Goal: Information Seeking & Learning: Learn about a topic

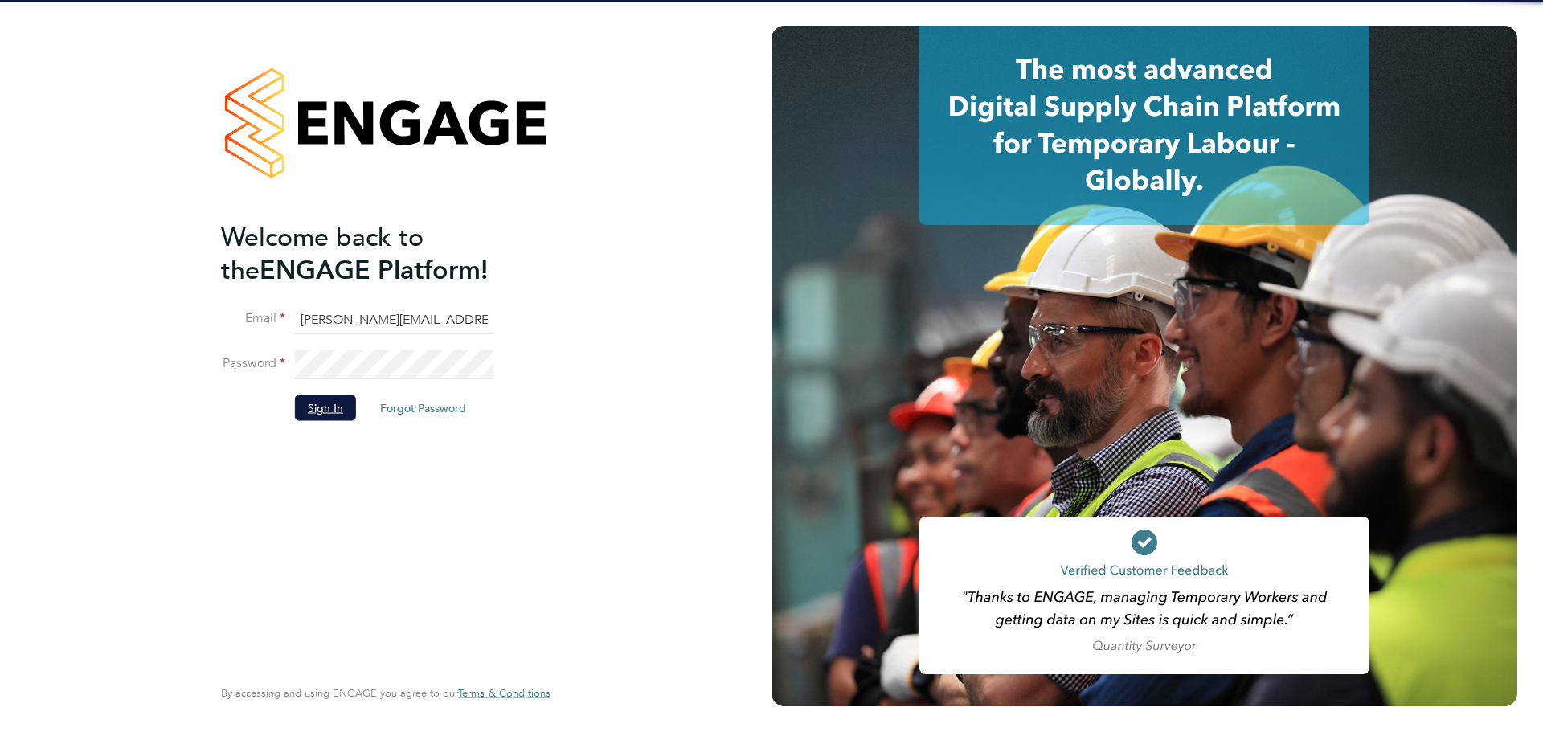
click at [325, 410] on button "Sign In" at bounding box center [325, 408] width 61 height 26
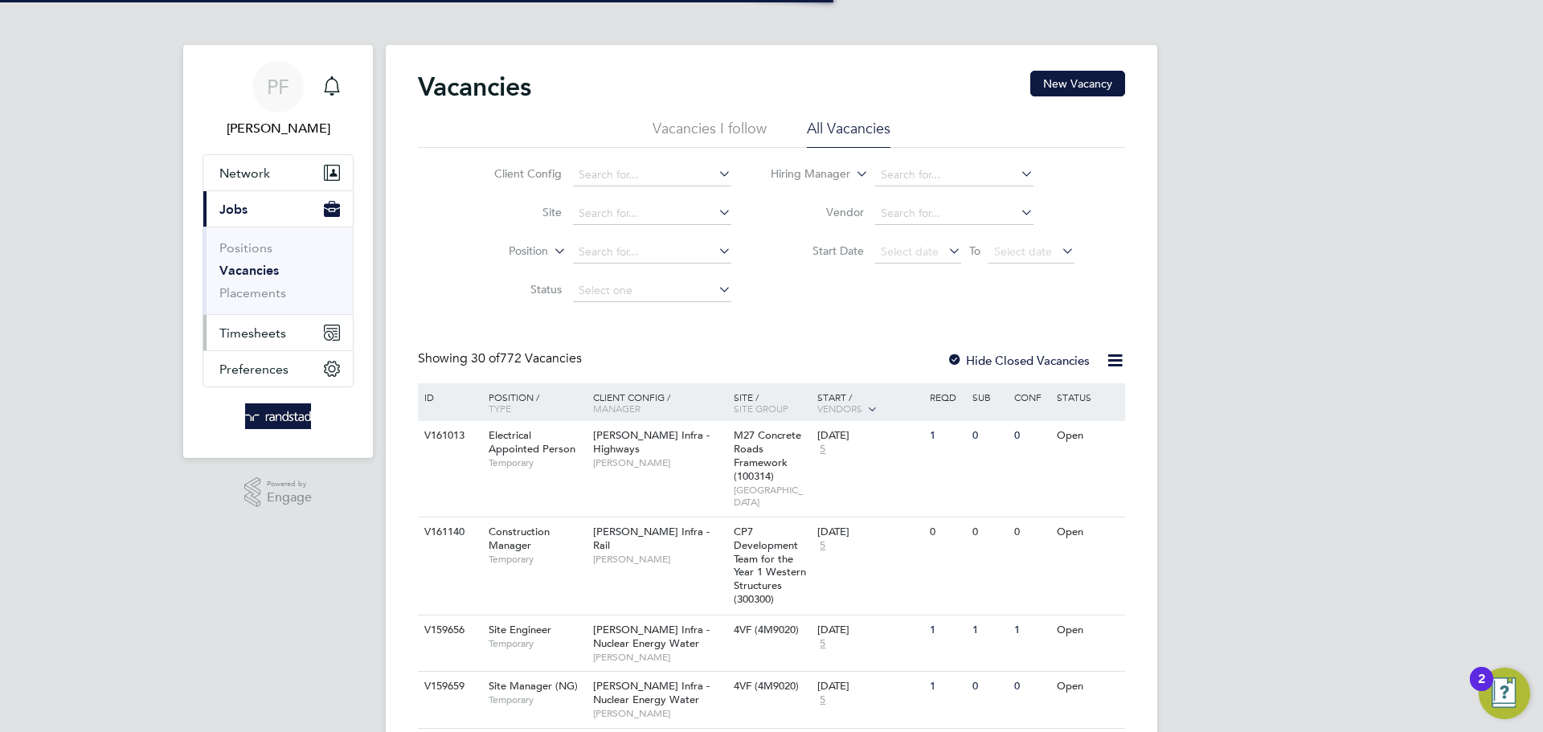
click at [244, 335] on span "Timesheets" at bounding box center [252, 332] width 67 height 15
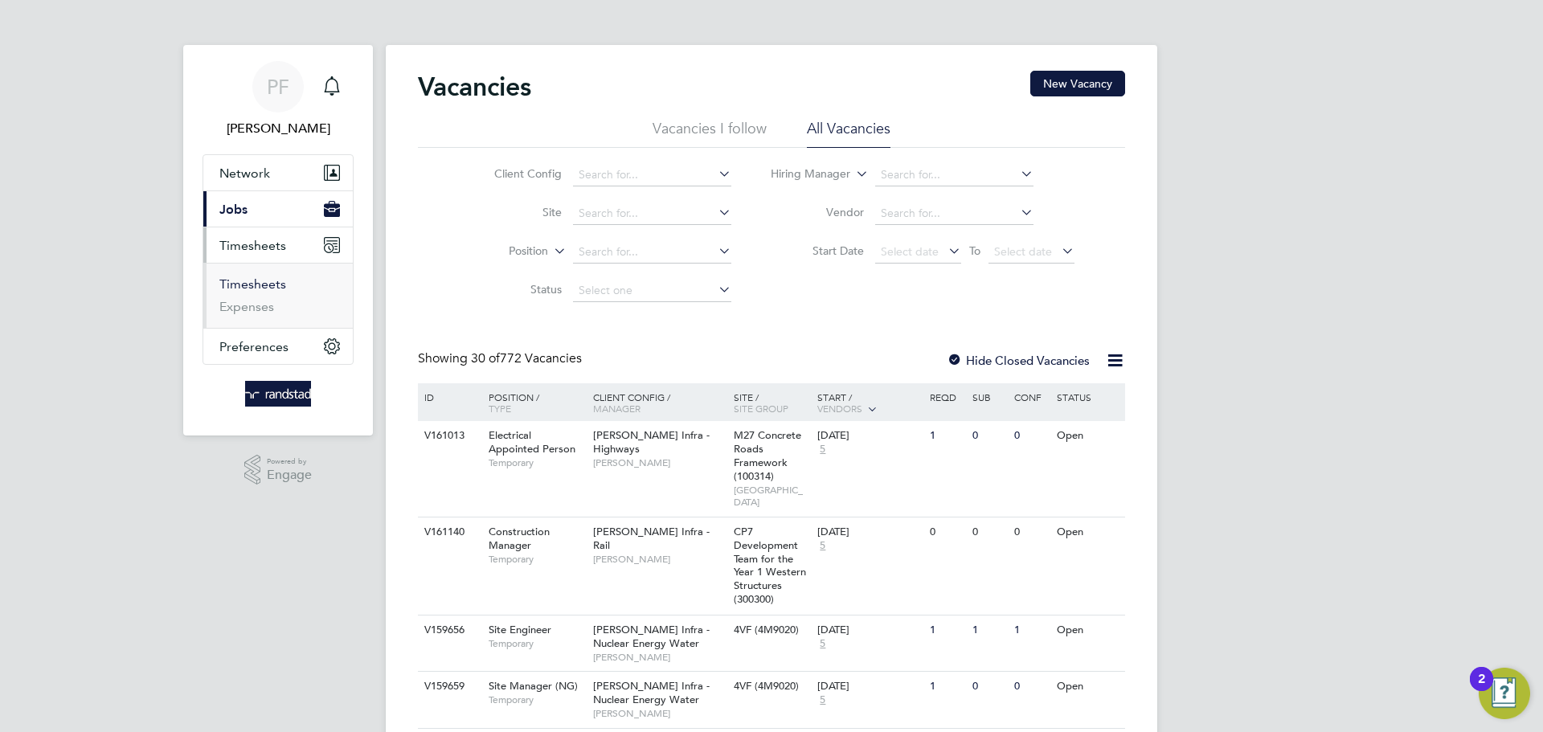
click at [256, 282] on link "Timesheets" at bounding box center [252, 283] width 67 height 15
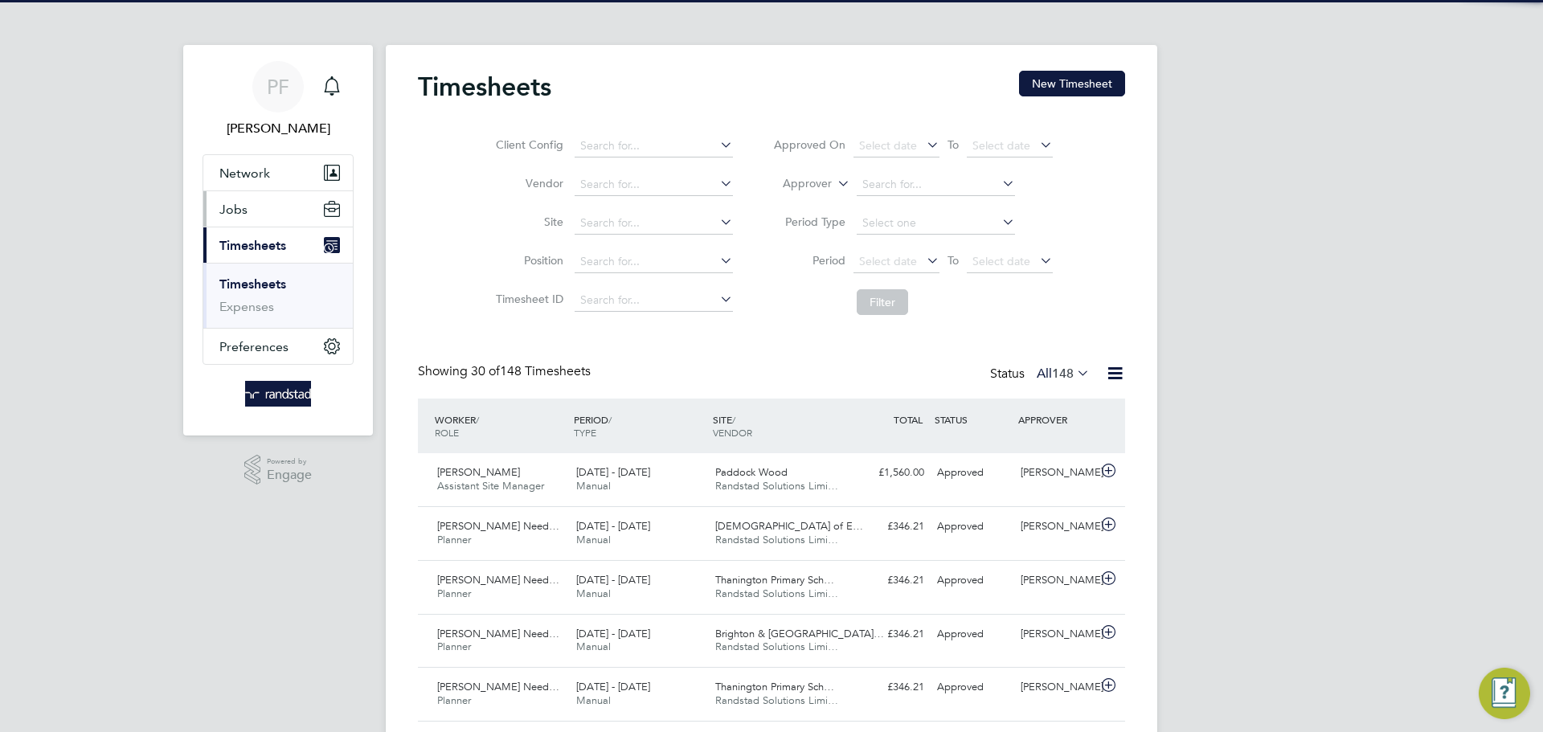
click at [248, 203] on button "Jobs" at bounding box center [277, 208] width 149 height 35
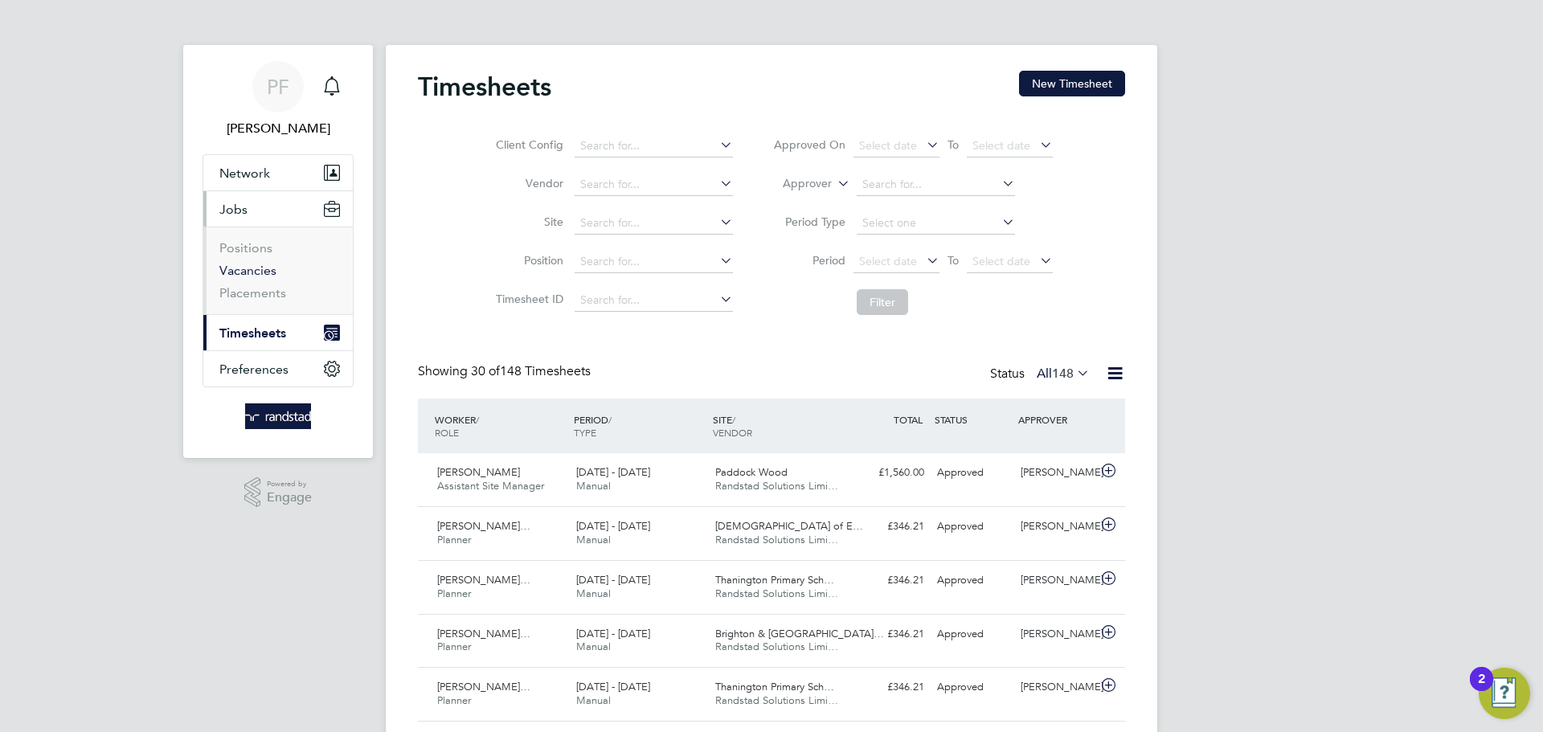
click at [255, 265] on link "Vacancies" at bounding box center [247, 270] width 57 height 15
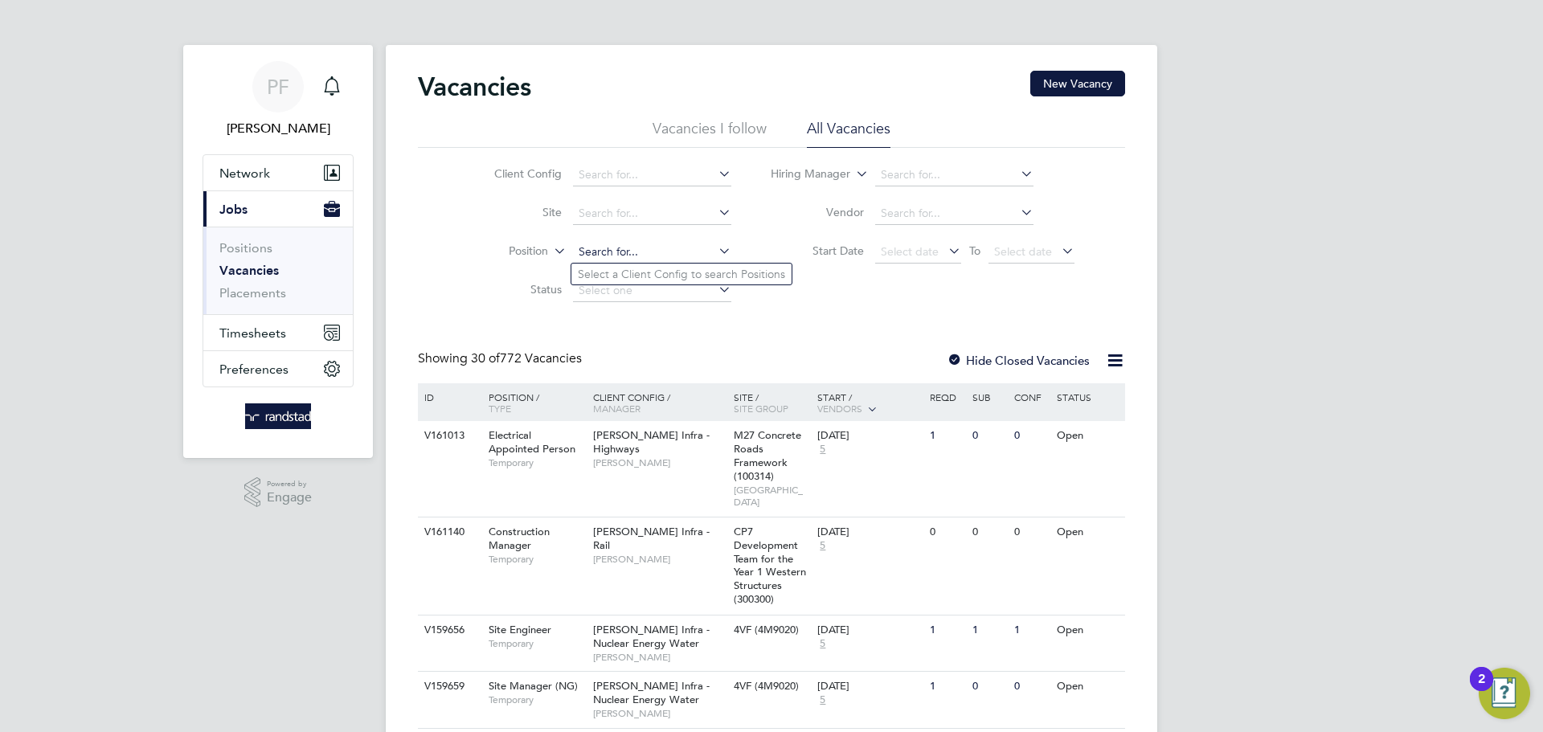
click at [618, 254] on input at bounding box center [652, 252] width 158 height 23
type input "multi"
click at [624, 162] on li "Client Config" at bounding box center [600, 175] width 302 height 39
click at [628, 172] on input at bounding box center [652, 175] width 158 height 23
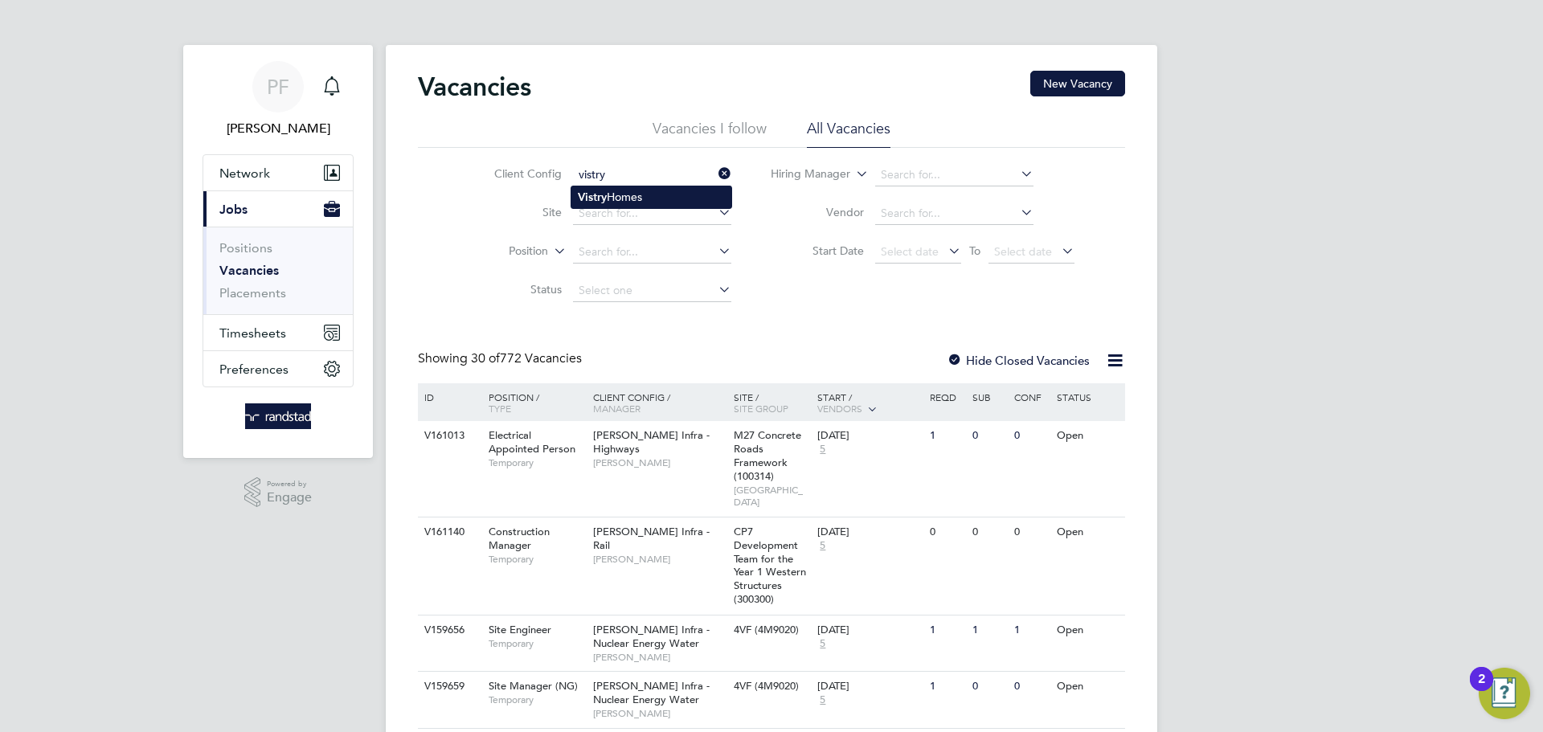
click at [652, 192] on li "Vistry Homes" at bounding box center [651, 197] width 160 height 22
type input "Vistry Homes"
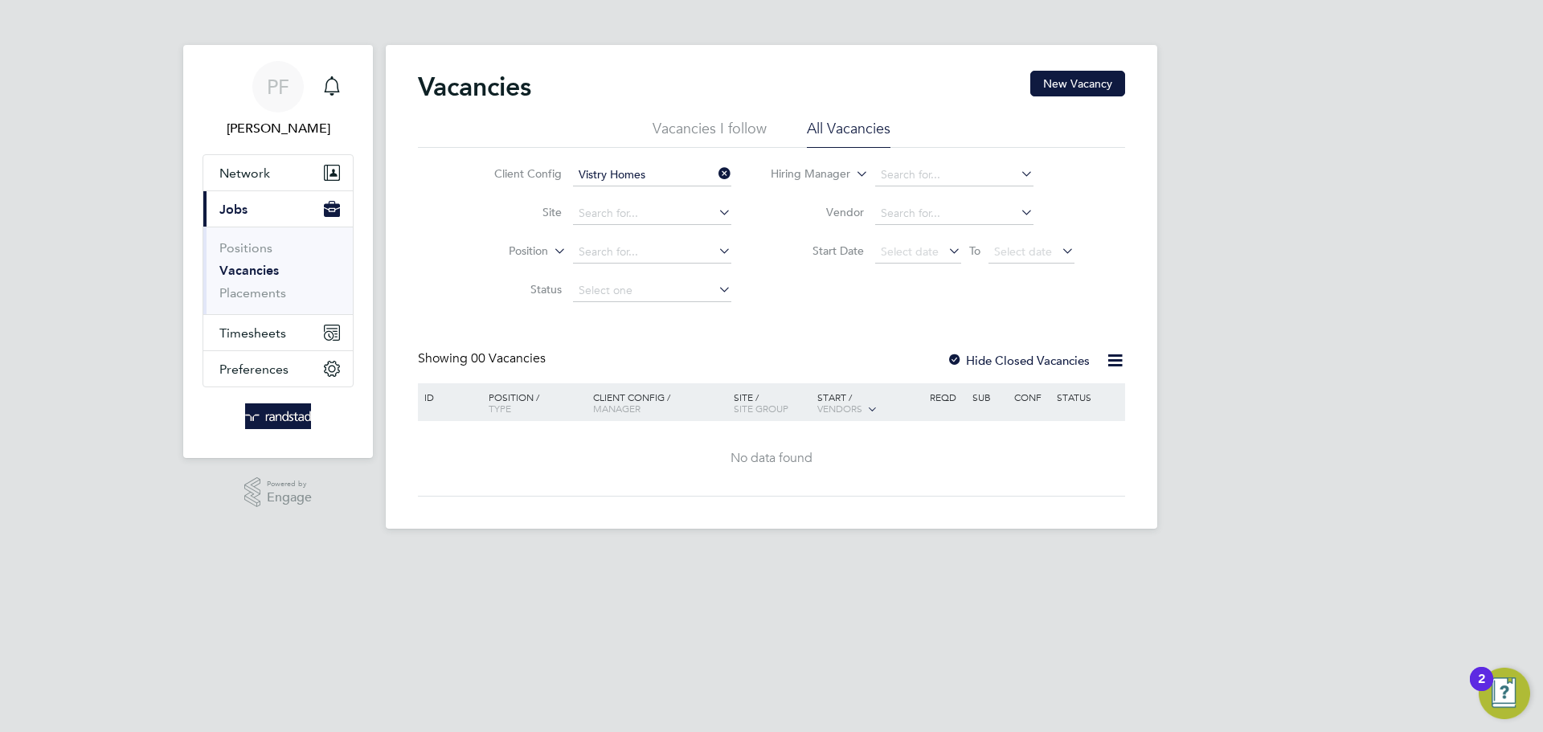
click at [945, 357] on div "Hide Closed Vacancies" at bounding box center [1014, 360] width 158 height 20
click at [952, 355] on div at bounding box center [955, 362] width 16 height 16
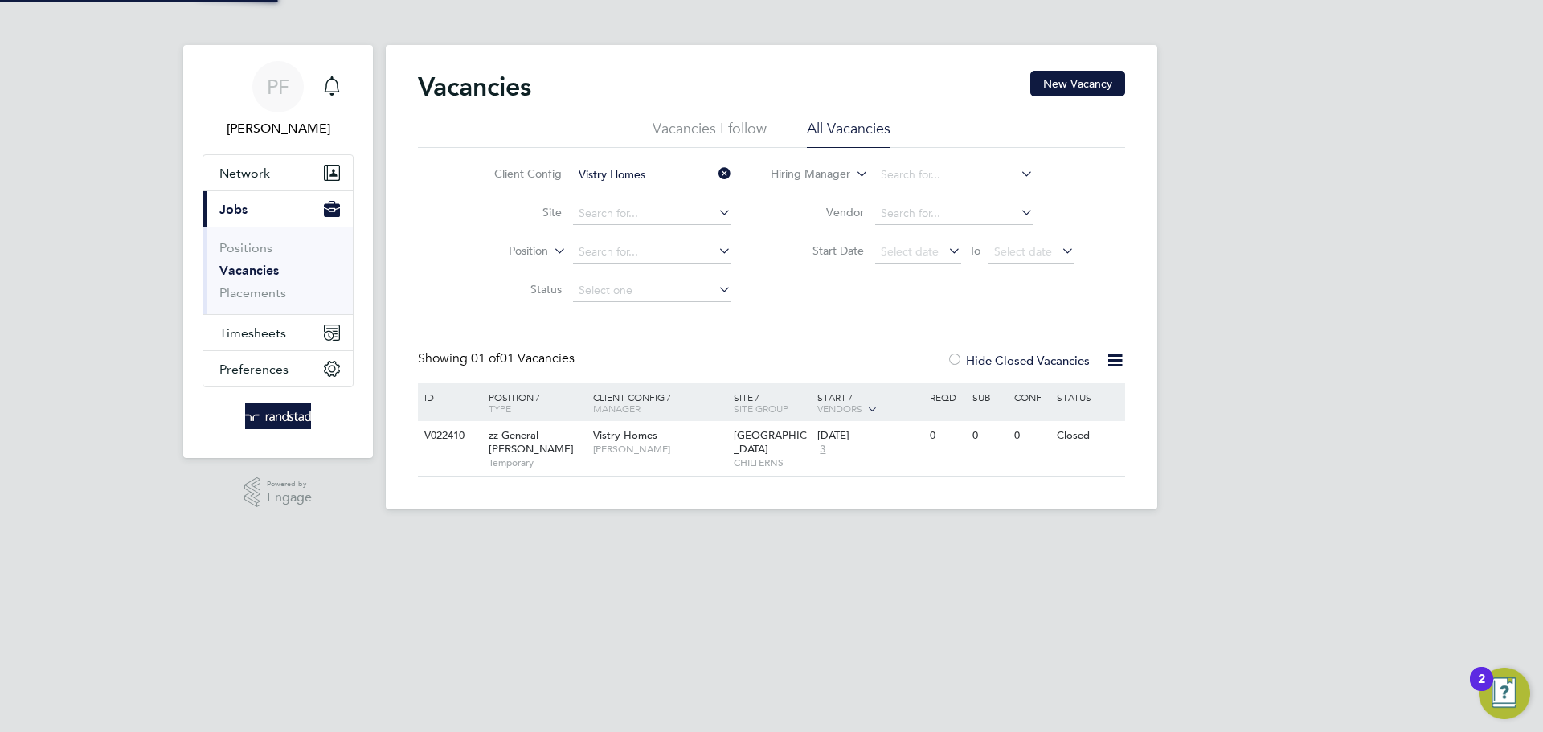
click at [956, 349] on div "Vacancies New Vacancy Vacancies I follow All Vacancies Client Config Vistry Hom…" at bounding box center [771, 274] width 707 height 407
click at [956, 361] on div at bounding box center [955, 362] width 16 height 16
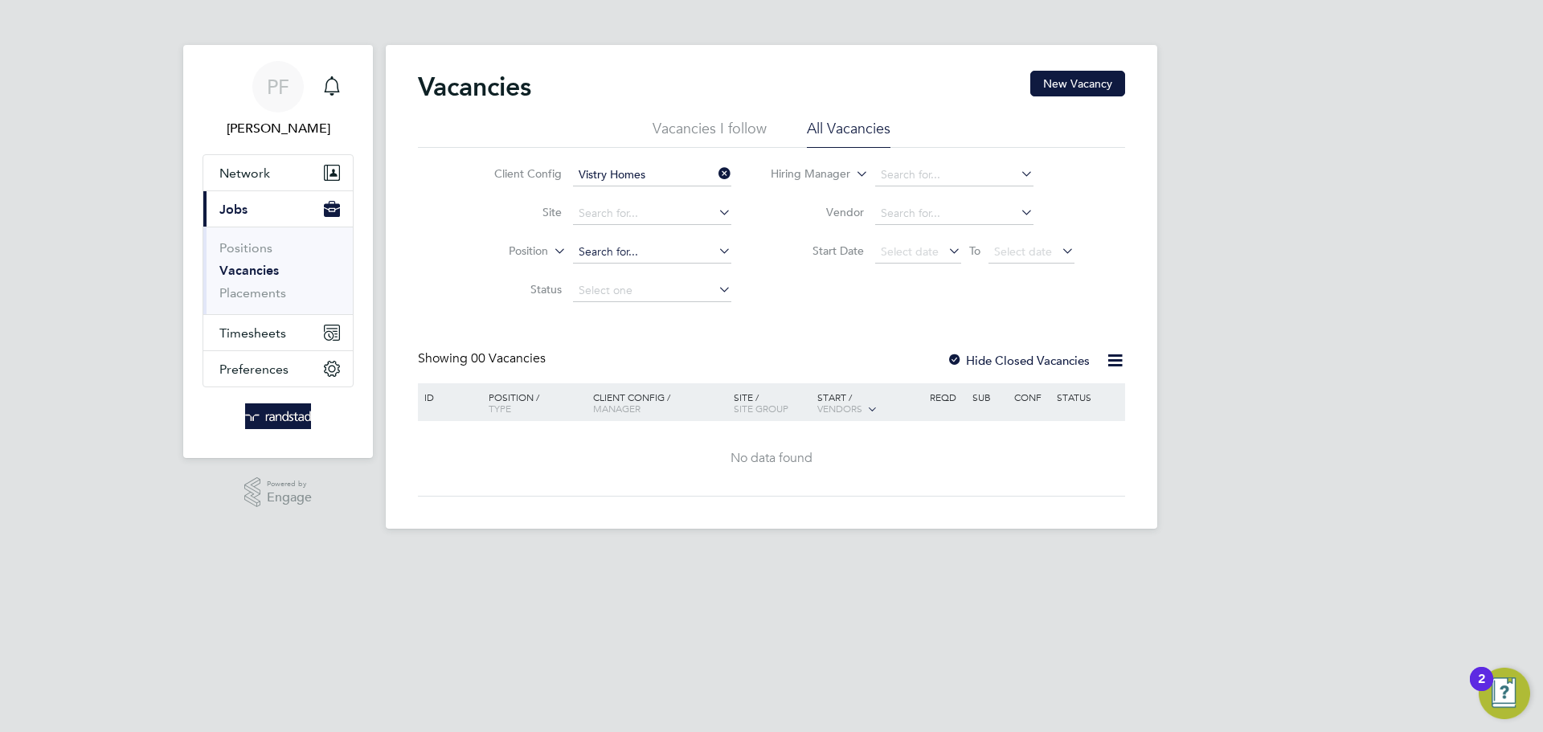
click at [640, 254] on input at bounding box center [652, 252] width 158 height 23
type input "multi skill"
click at [715, 173] on icon at bounding box center [715, 173] width 0 height 23
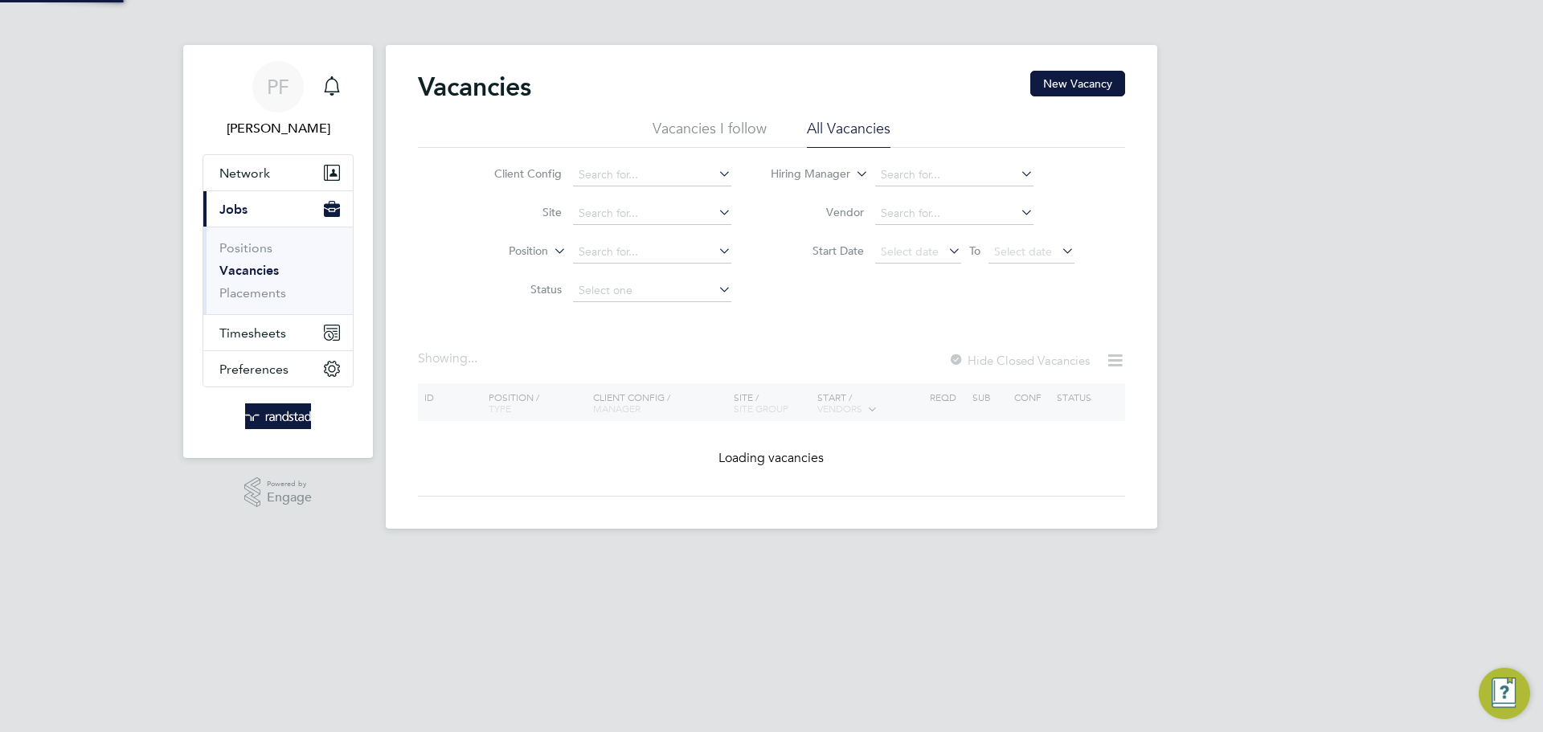
click at [797, 304] on div "Client Config Site Position Status Hiring Manager Vendor Start Date Select date…" at bounding box center [771, 229] width 707 height 162
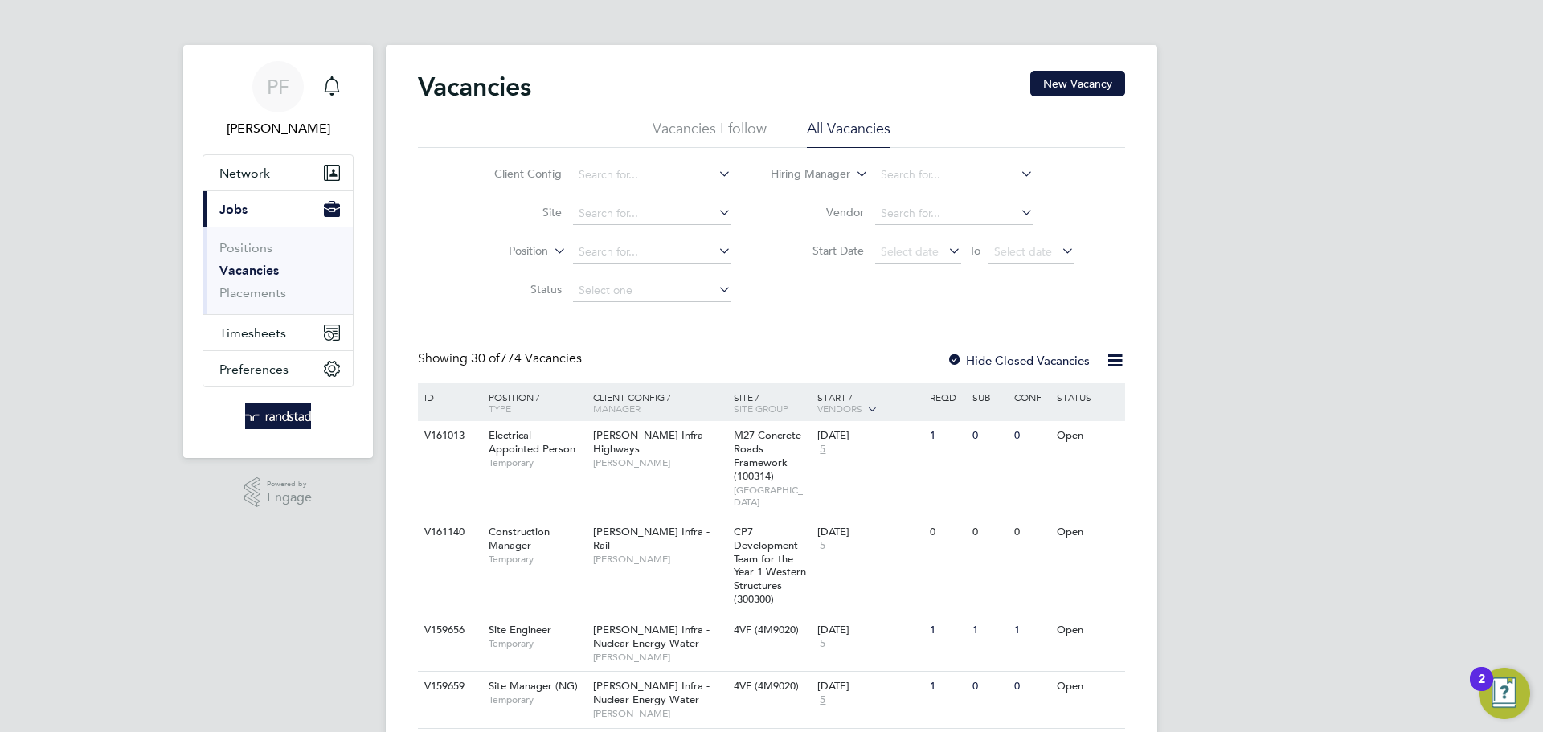
click at [451, 403] on div "ID" at bounding box center [448, 396] width 56 height 27
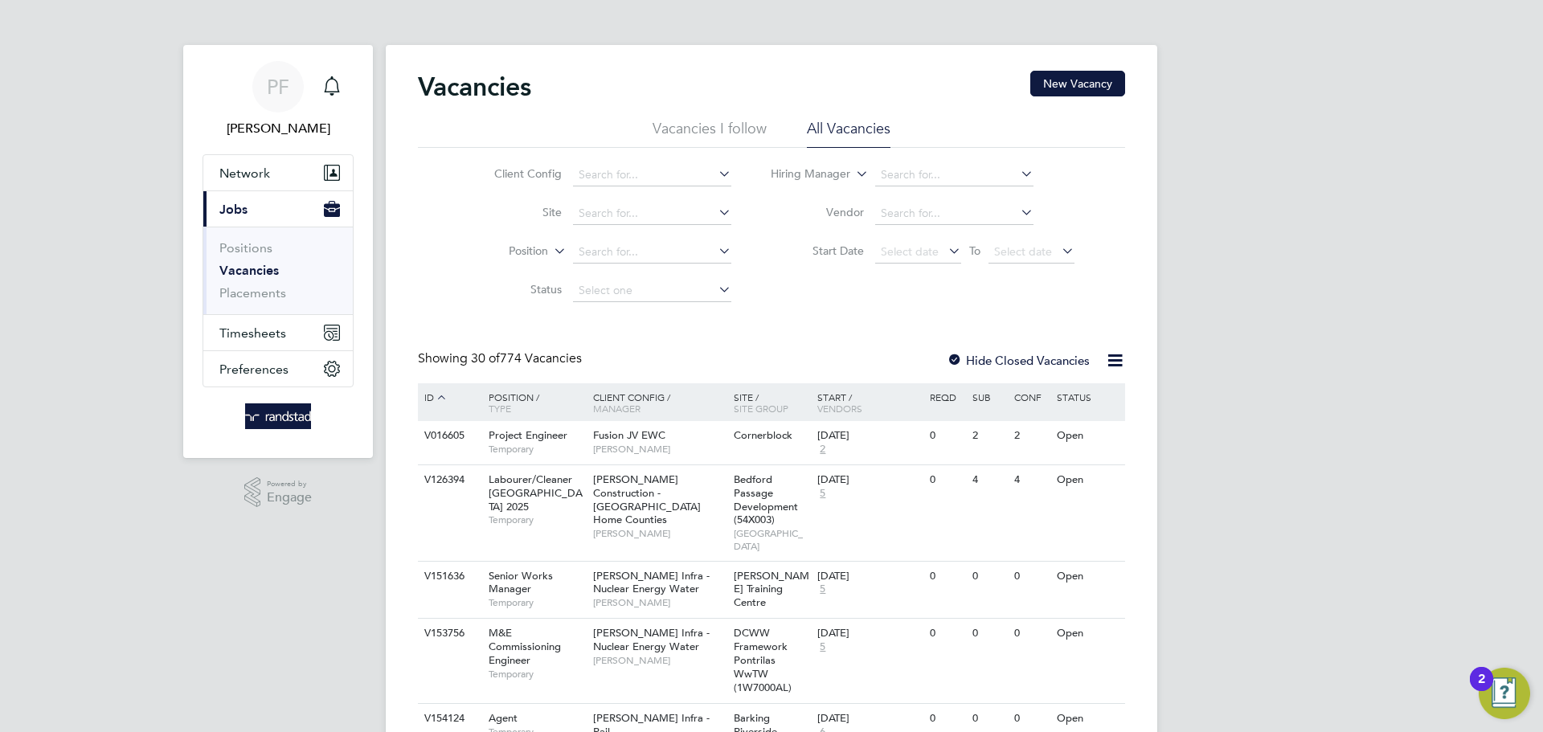
click at [444, 400] on icon at bounding box center [441, 397] width 14 height 14
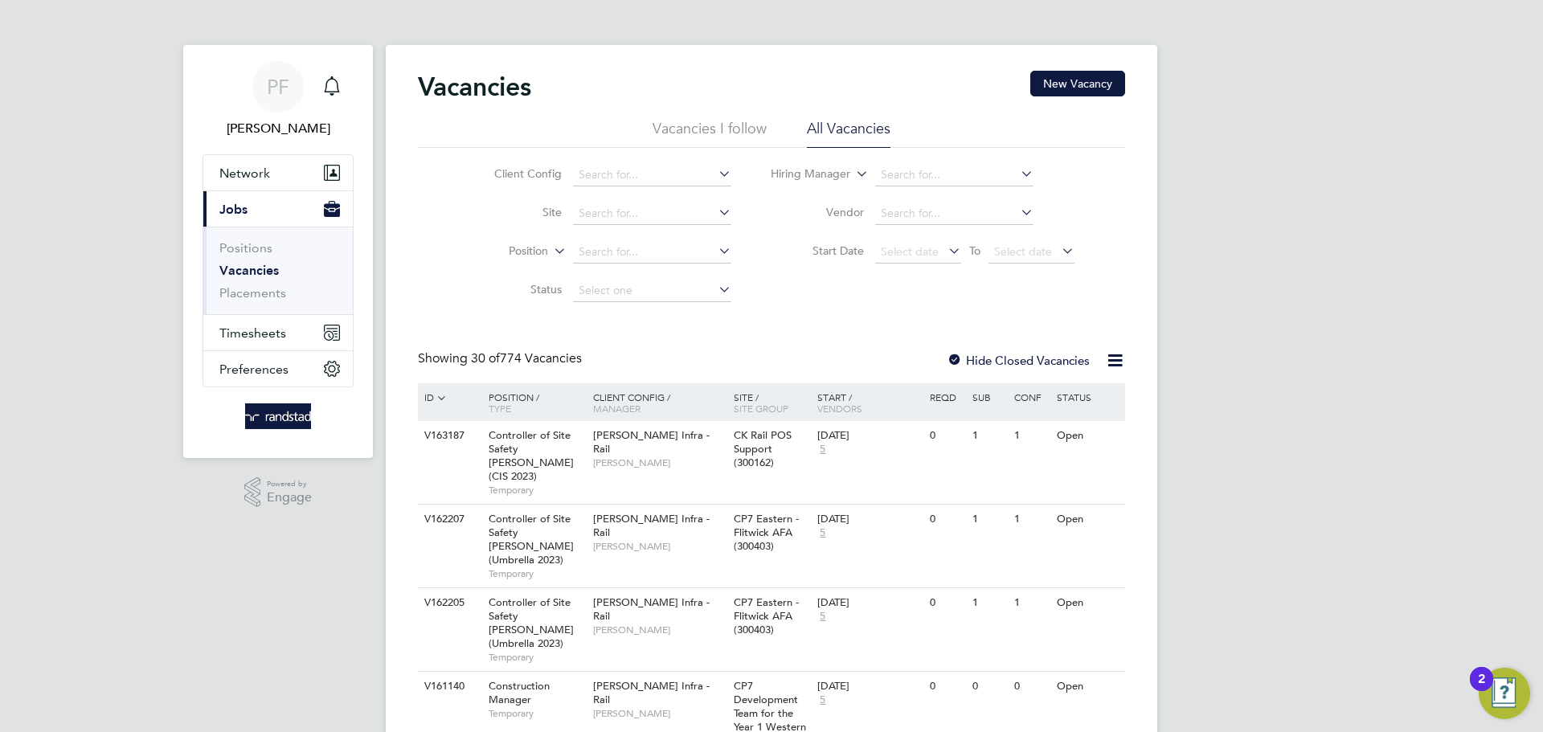
click at [463, 297] on li "Status" at bounding box center [600, 291] width 302 height 39
click at [905, 249] on span "Select date" at bounding box center [910, 251] width 58 height 14
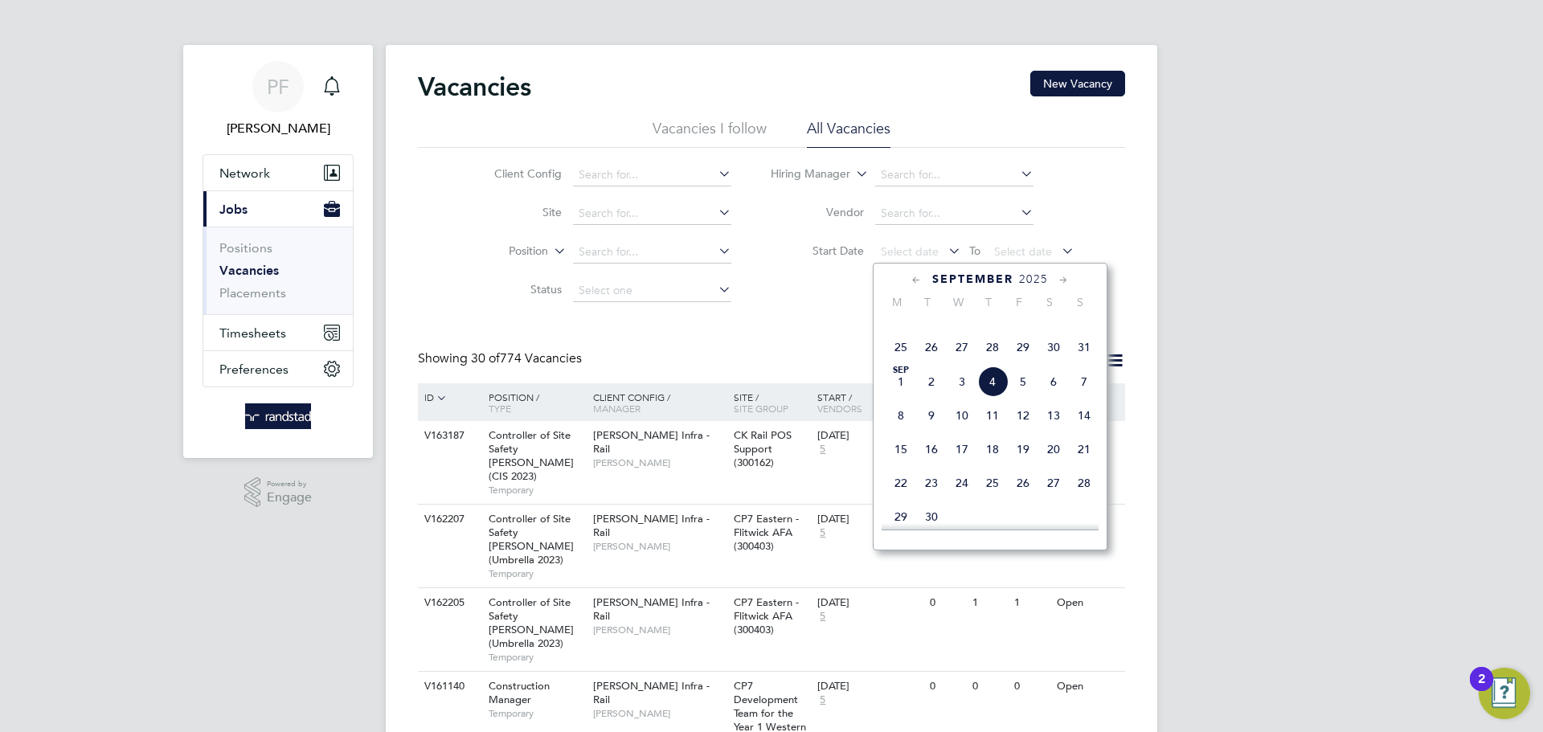
click at [902, 431] on span "8" at bounding box center [901, 415] width 31 height 31
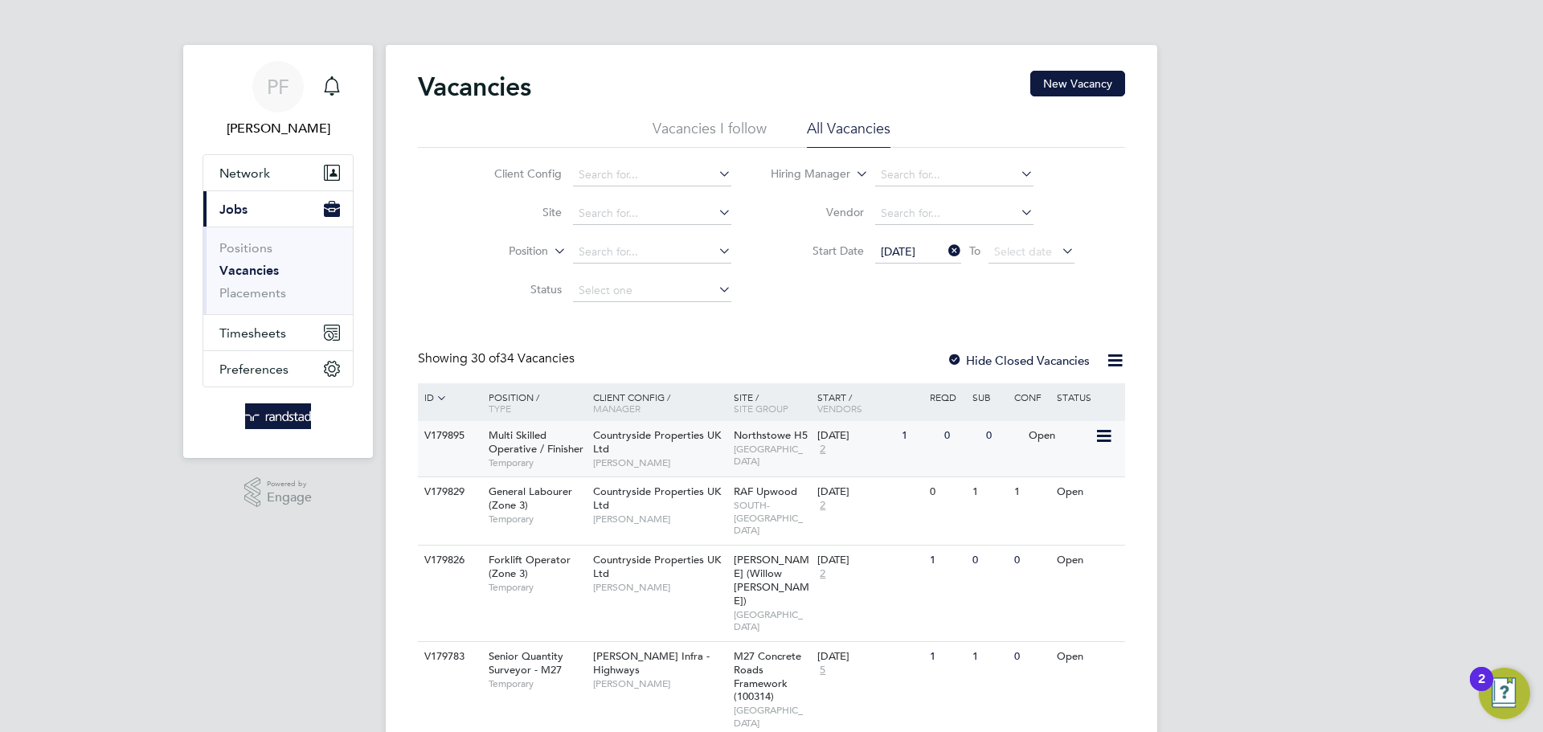
click at [659, 438] on span "Countryside Properties UK Ltd" at bounding box center [657, 441] width 128 height 27
